Goal: Task Accomplishment & Management: Use online tool/utility

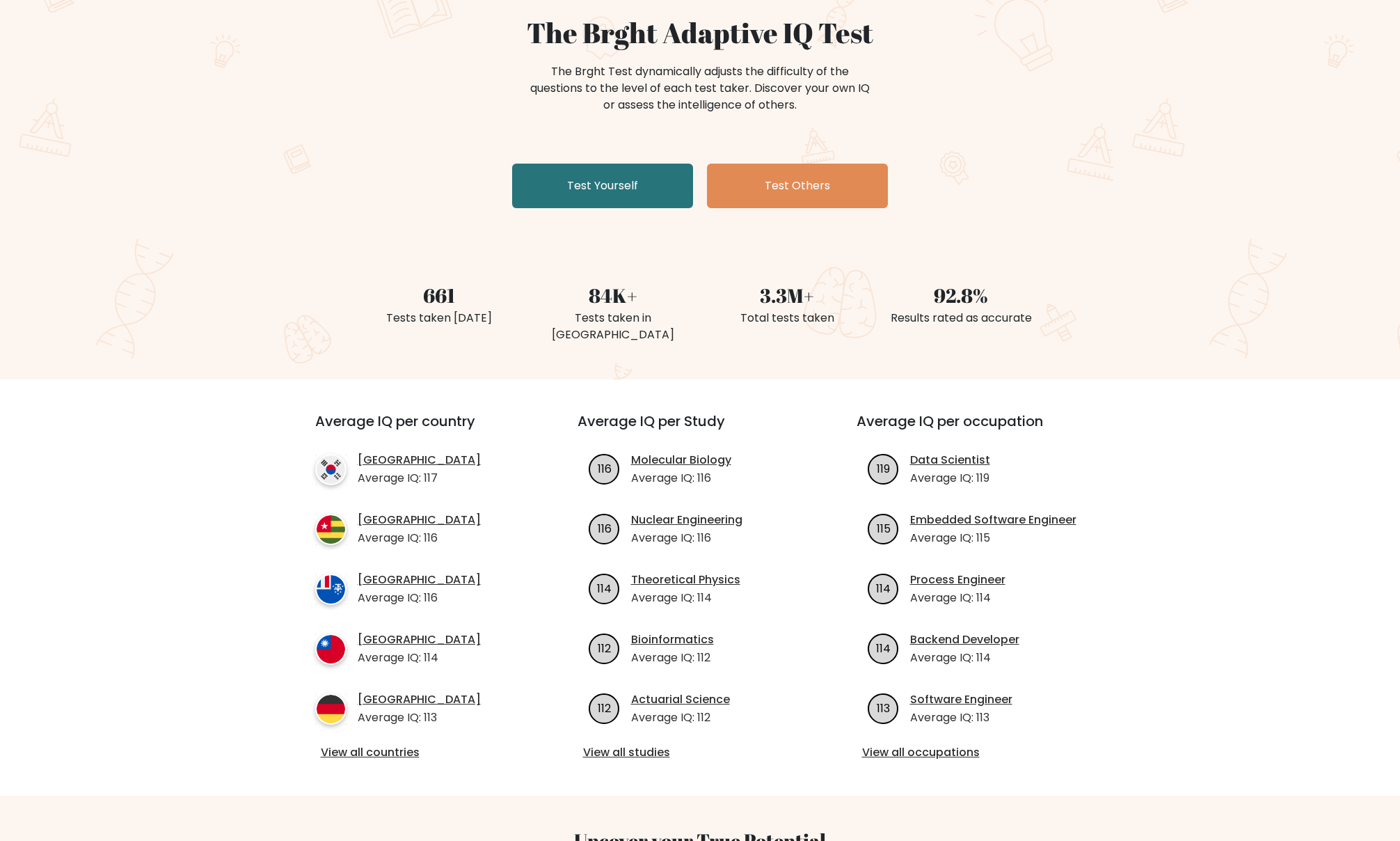
scroll to position [132, 0]
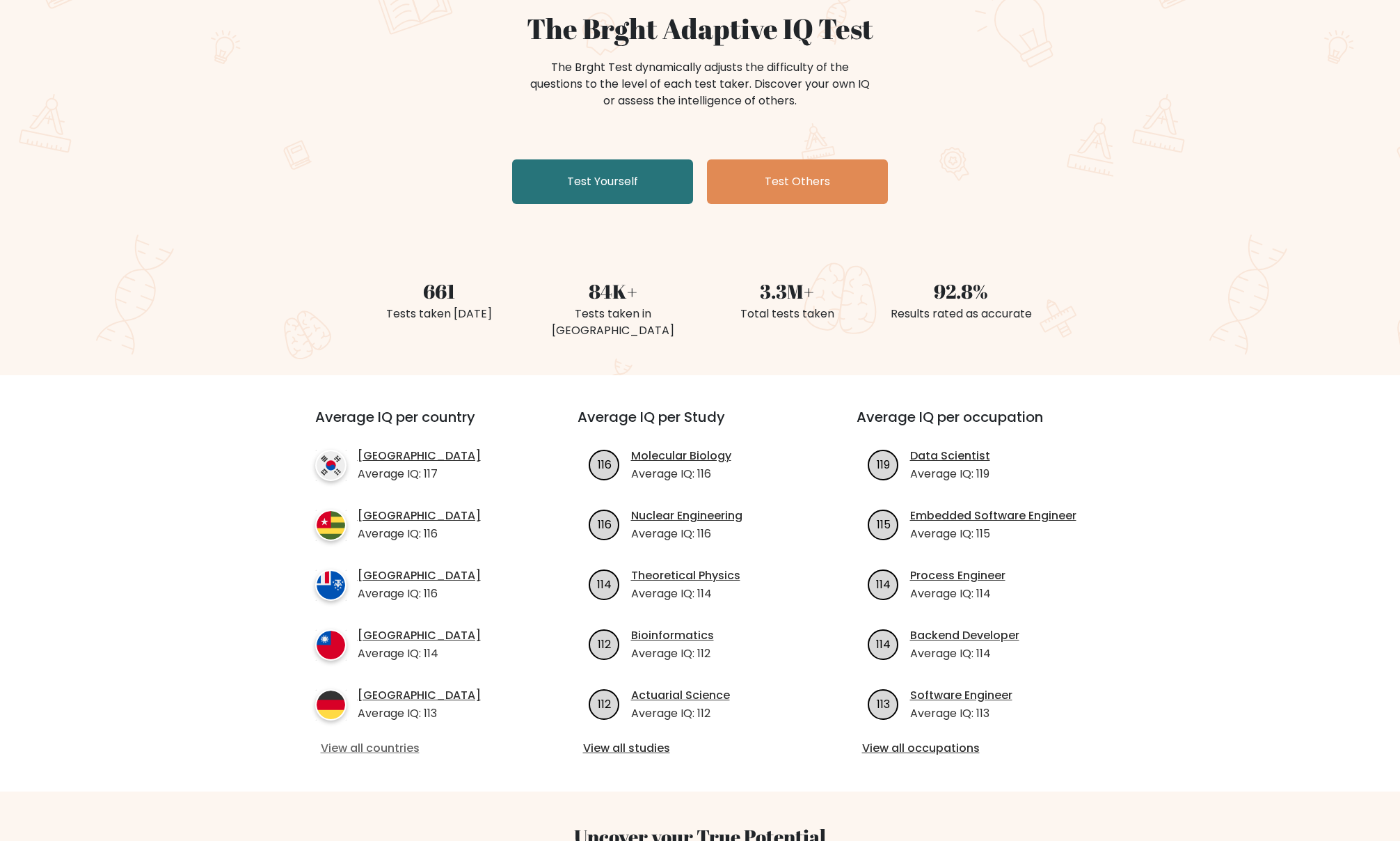
click at [396, 748] on link "View all countries" at bounding box center [421, 748] width 201 height 16
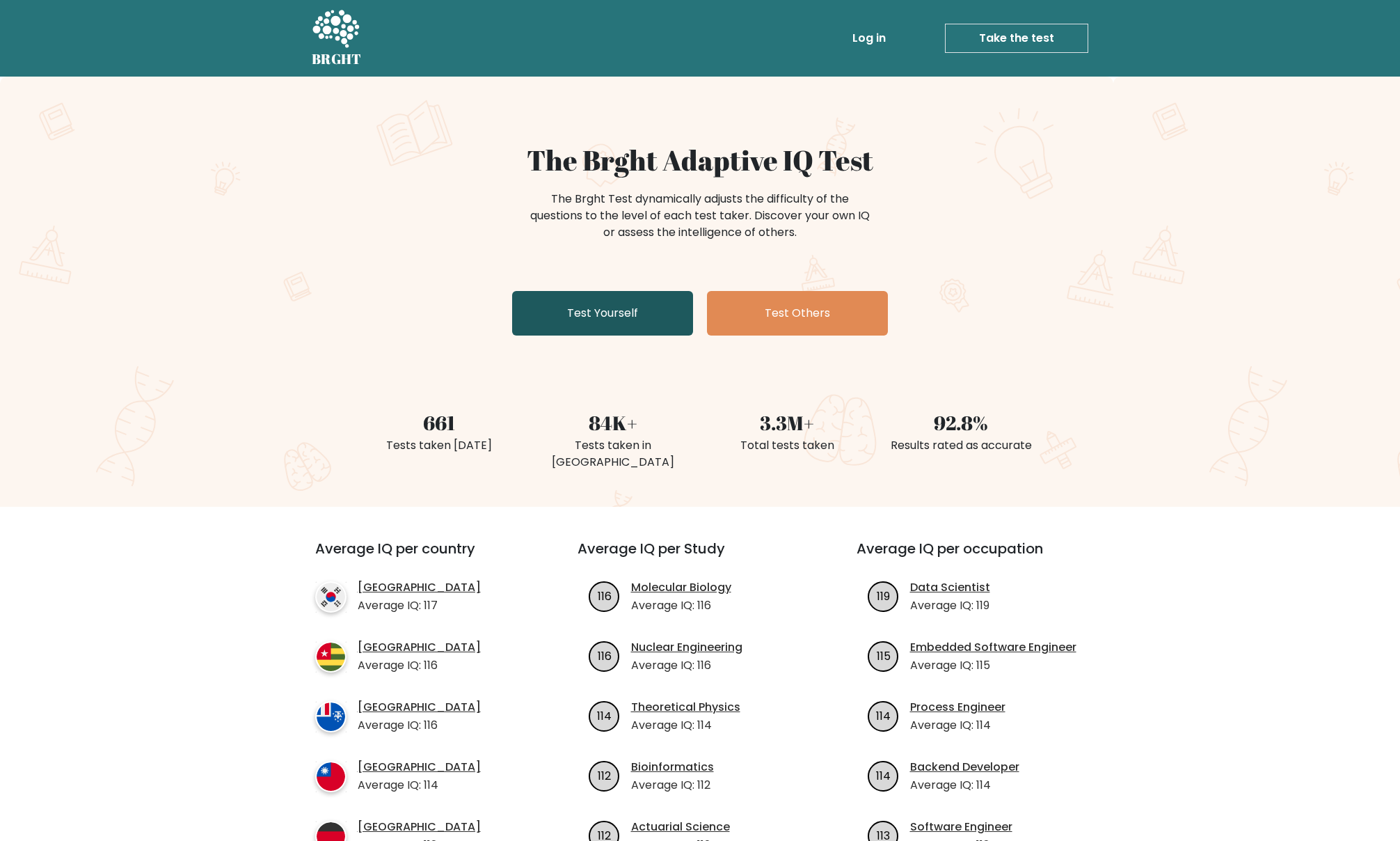
click at [613, 312] on link "Test Yourself" at bounding box center [603, 313] width 181 height 44
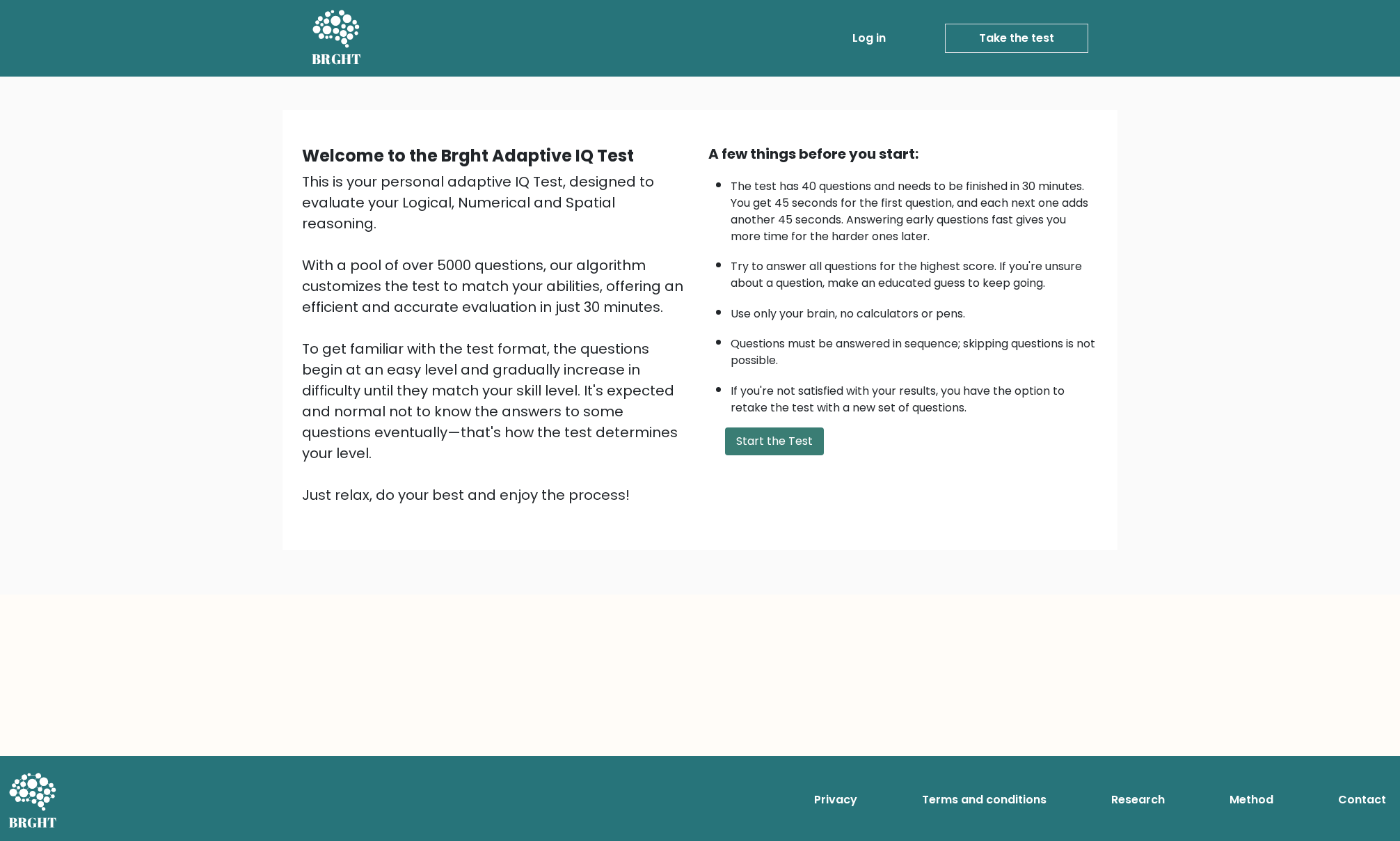
click at [785, 443] on button "Start the Test" at bounding box center [774, 442] width 99 height 28
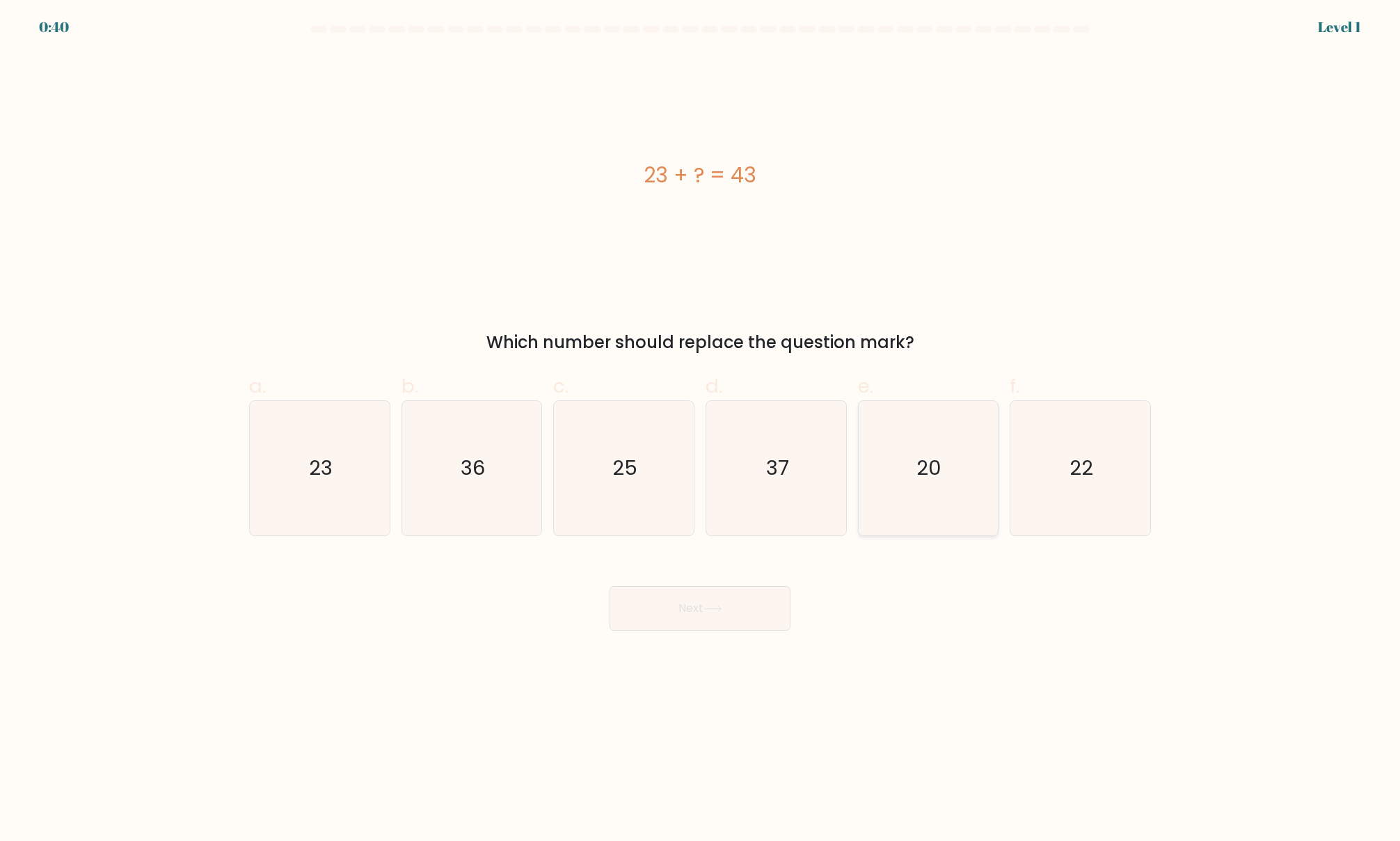
click at [968, 509] on icon "20" at bounding box center [928, 468] width 134 height 134
click at [701, 430] on input "e. 20" at bounding box center [700, 425] width 1 height 9
radio input "true"
click at [753, 614] on button "Next" at bounding box center [700, 608] width 181 height 44
